Goal: Information Seeking & Learning: Learn about a topic

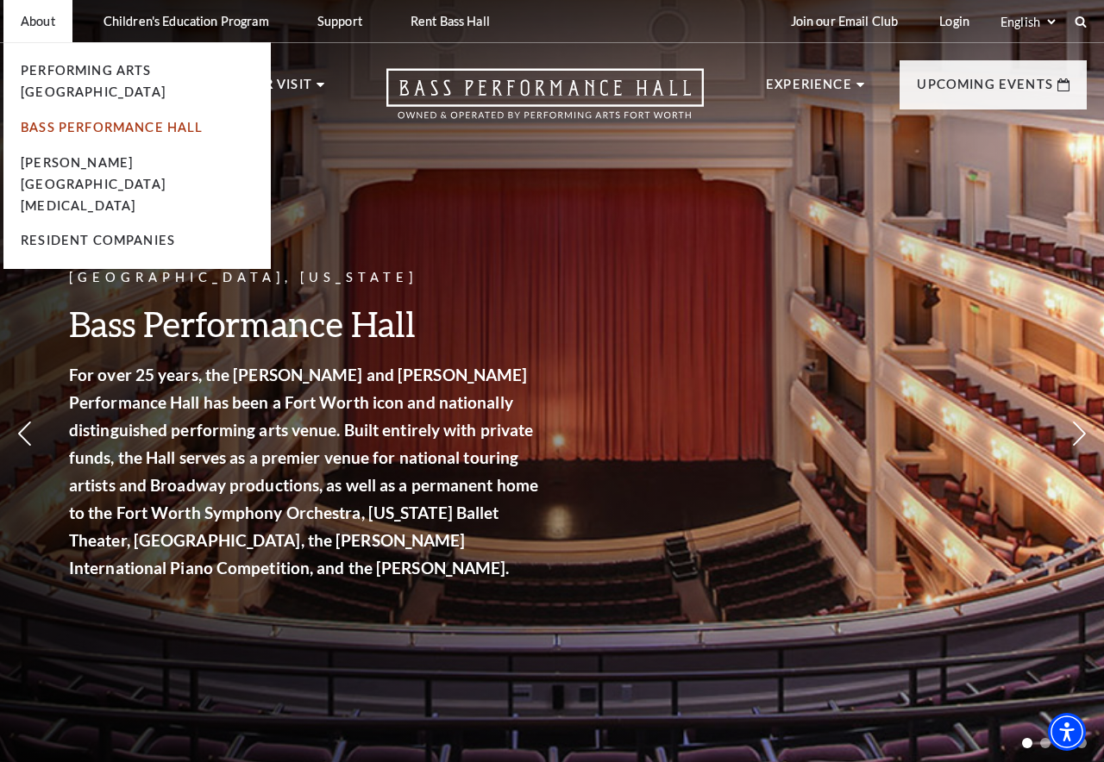
click at [53, 120] on link "Bass Performance Hall" at bounding box center [112, 127] width 183 height 15
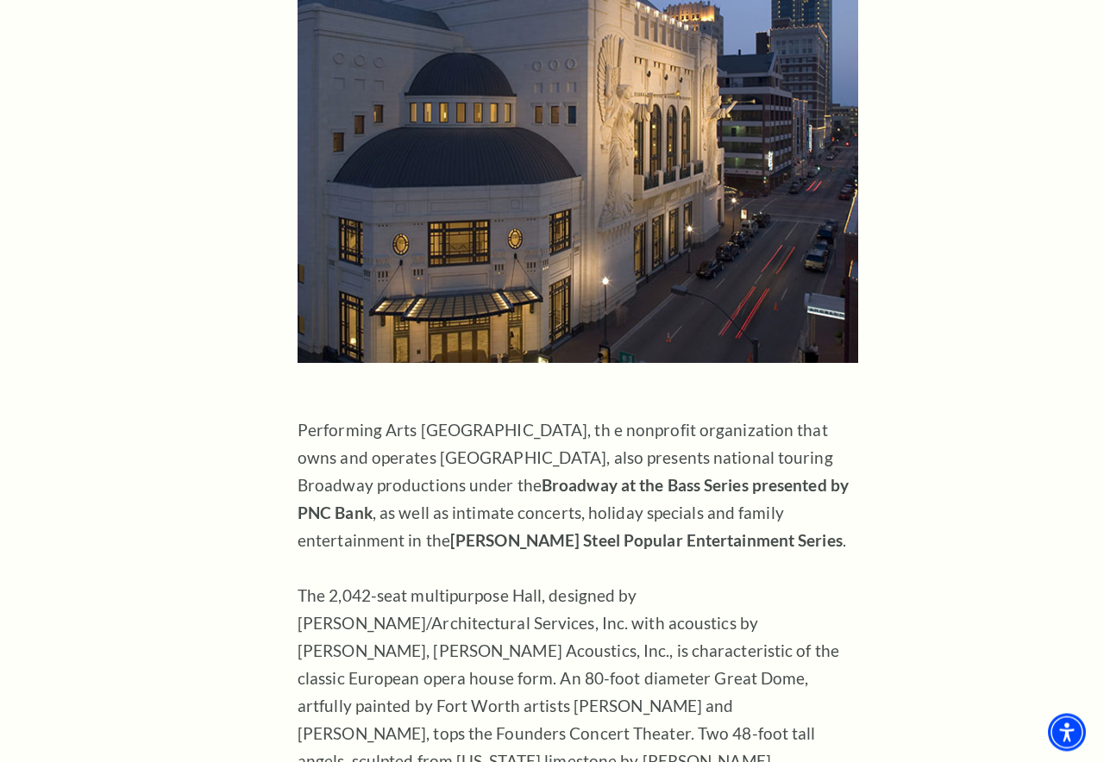
scroll to position [1055, 0]
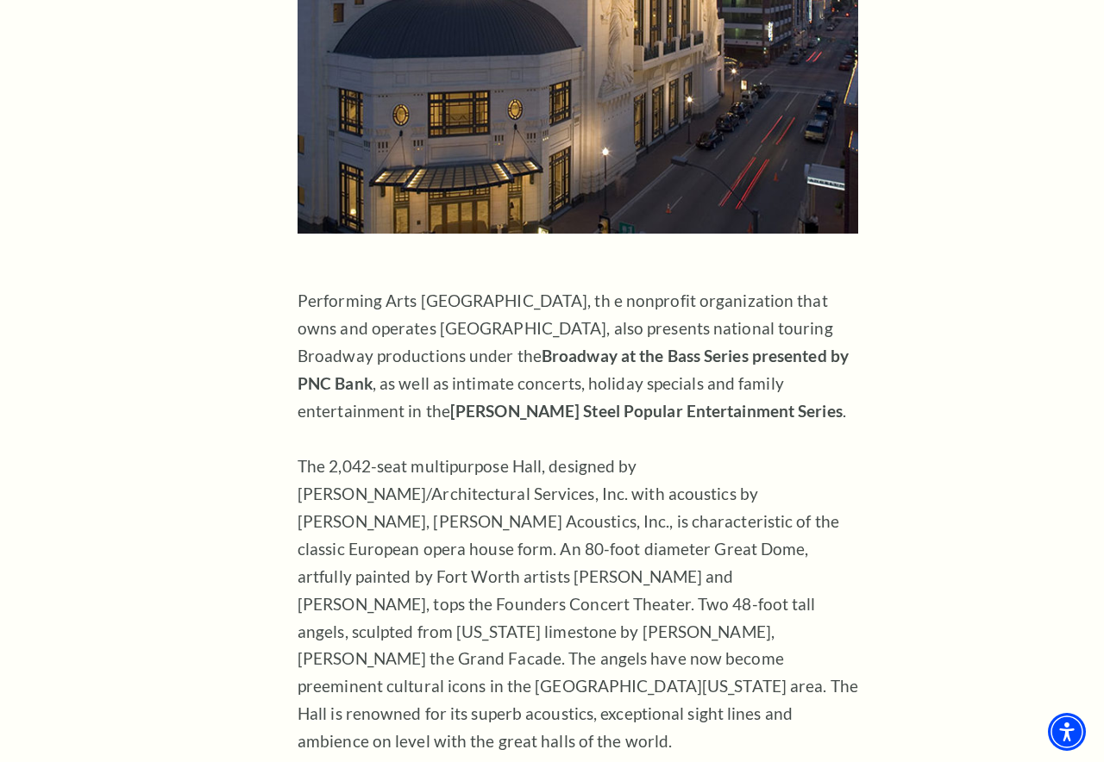
click at [455, 438] on p "Performing Arts [GEOGRAPHIC_DATA], th e nonprofit organization that owns and op…" at bounding box center [577, 576] width 560 height 579
drag, startPoint x: 638, startPoint y: 411, endPoint x: 761, endPoint y: 413, distance: 123.3
click at [761, 413] on p "Performing Arts [GEOGRAPHIC_DATA], th e nonprofit organization that owns and op…" at bounding box center [577, 576] width 560 height 579
copy p "[PERSON_NAME]"
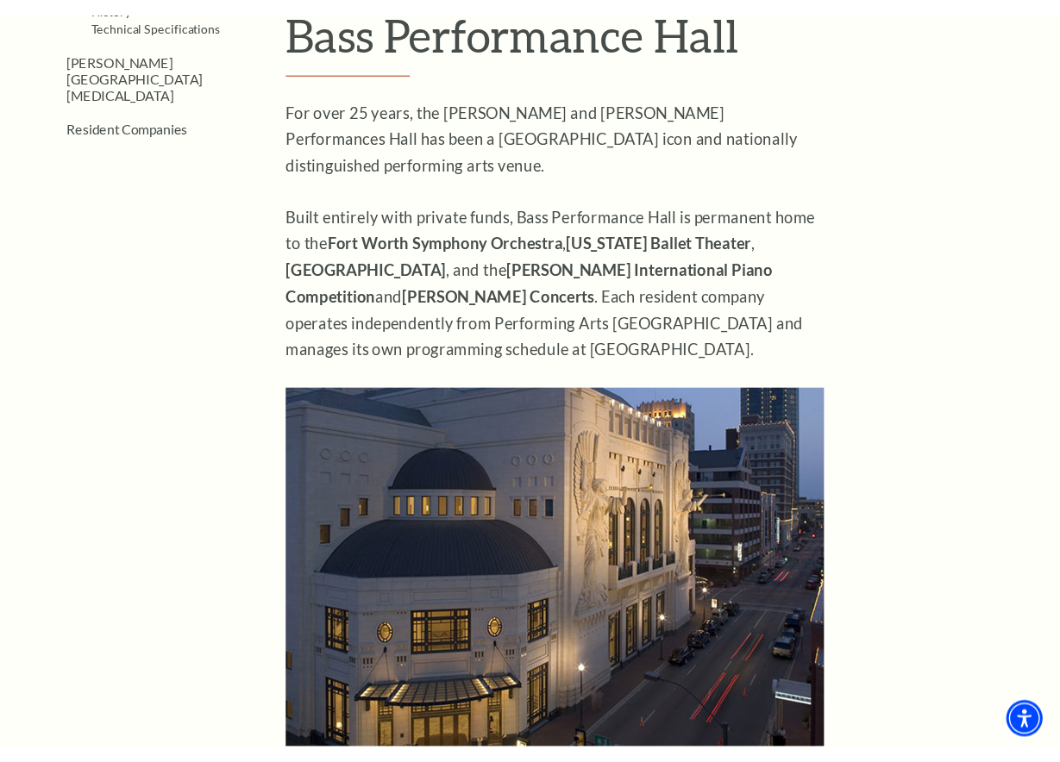
scroll to position [176, 0]
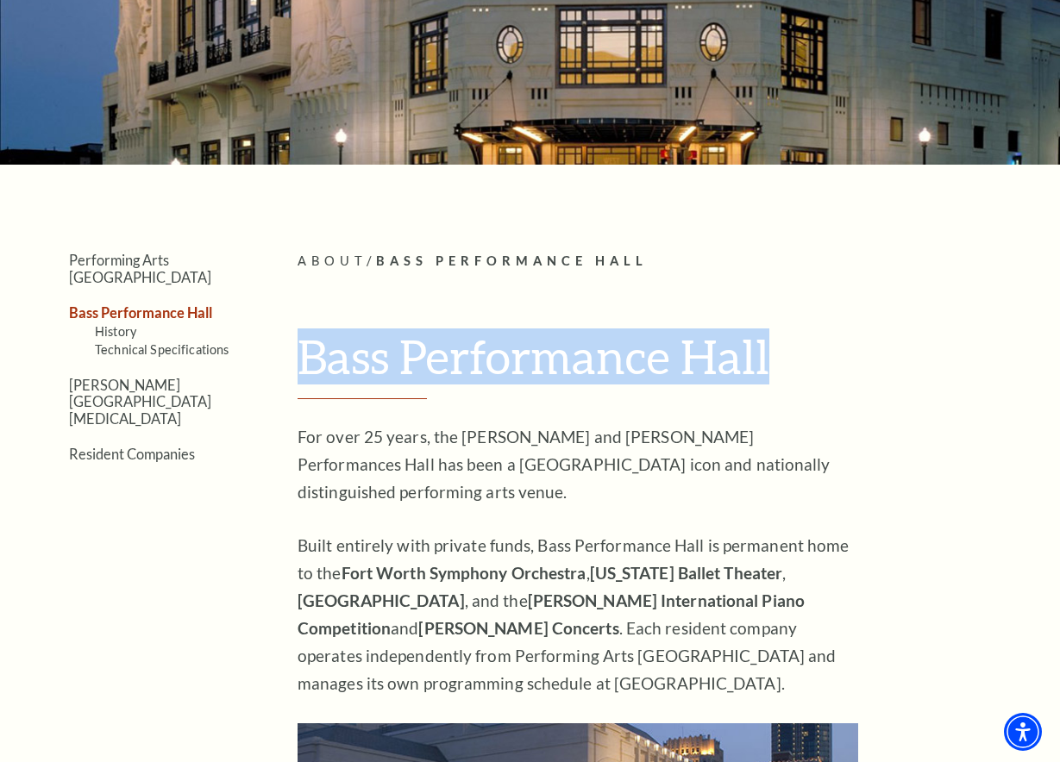
drag, startPoint x: 766, startPoint y: 352, endPoint x: 300, endPoint y: 317, distance: 467.7
copy h1 "Bass Performance Hall"
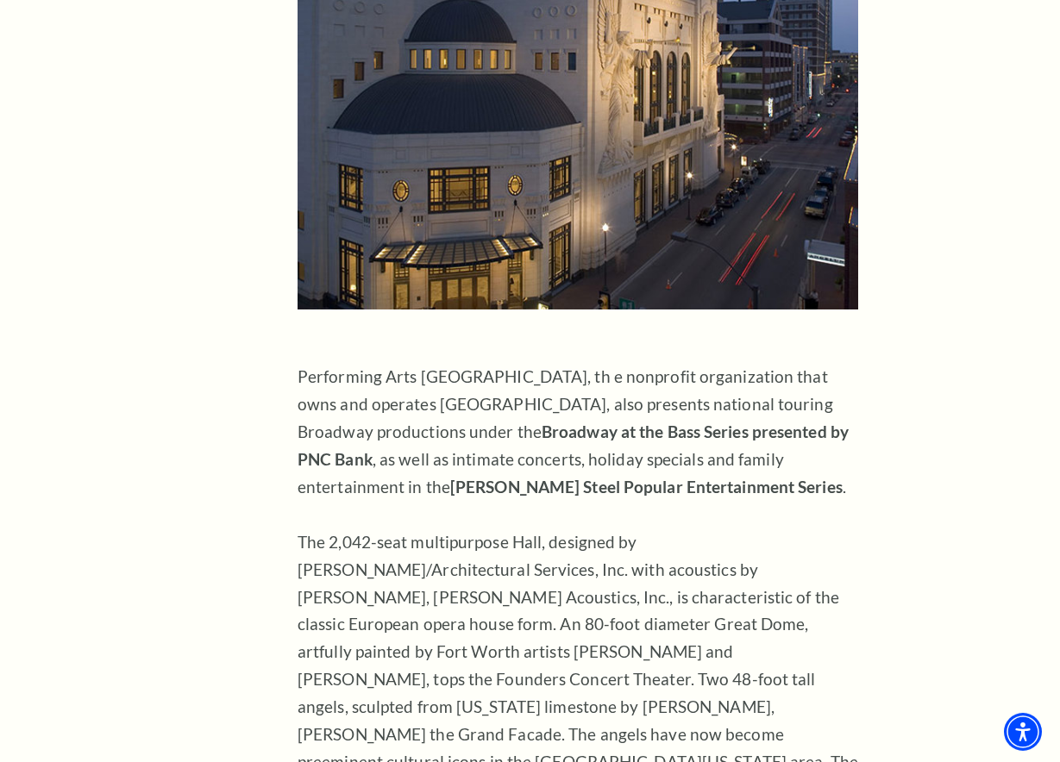
scroll to position [967, 0]
